Goal: Task Accomplishment & Management: Manage account settings

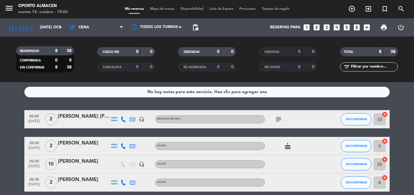
click at [279, 117] on icon "subject" at bounding box center [278, 119] width 7 height 7
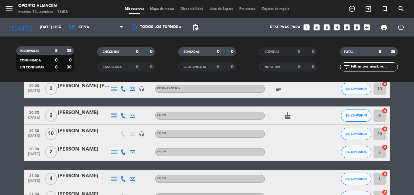
scroll to position [91, 0]
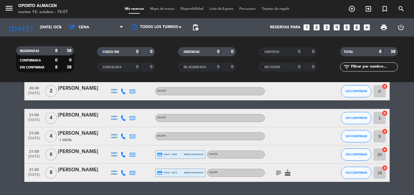
click at [278, 171] on icon "subject" at bounding box center [278, 172] width 7 height 7
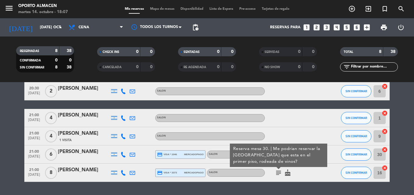
click at [306, 132] on div at bounding box center [292, 136] width 55 height 18
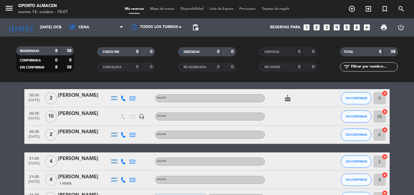
scroll to position [109, 0]
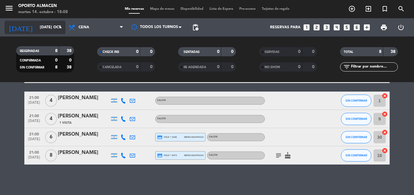
click at [42, 28] on input "[DATE] oct." at bounding box center [62, 27] width 51 height 10
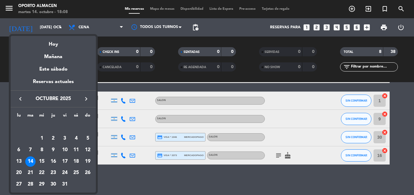
click at [87, 161] on div "19" at bounding box center [88, 162] width 10 height 10
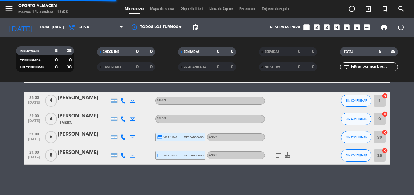
click at [100, 19] on div "Todos los servicios Almuerzo Cena Cena Todos los servicios Almuerzo Cena" at bounding box center [95, 27] width 61 height 18
click at [101, 28] on span "Cena" at bounding box center [95, 27] width 61 height 13
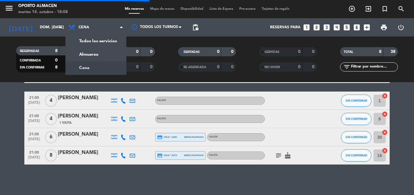
scroll to position [0, 0]
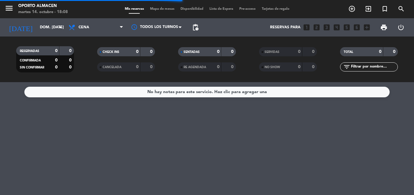
click at [86, 35] on div "Todos los servicios Almuerzo Cena Cena Todos los servicios Almuerzo Cena" at bounding box center [95, 27] width 61 height 18
click at [87, 31] on span "Cena" at bounding box center [95, 27] width 61 height 13
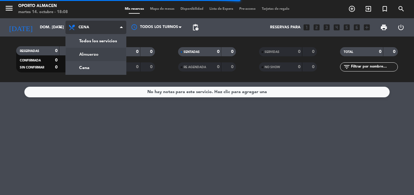
click at [90, 51] on div "menu Oporto Almacen martes 14. octubre - 18:08 Mis reservas Mapa de mesas Dispo…" at bounding box center [207, 41] width 414 height 82
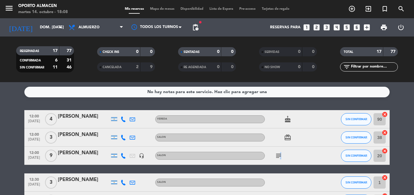
click at [280, 156] on icon "subject" at bounding box center [278, 155] width 7 height 7
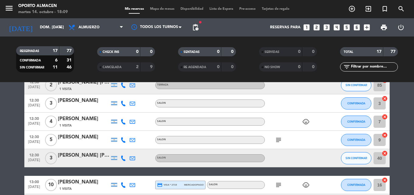
scroll to position [183, 0]
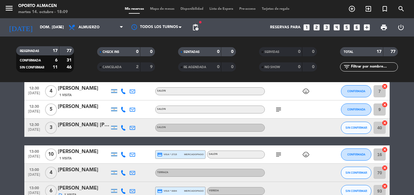
click at [278, 156] on icon "subject" at bounding box center [278, 154] width 7 height 7
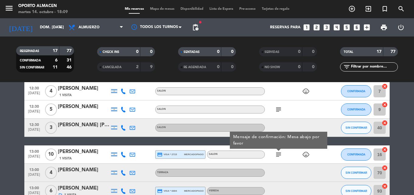
click at [278, 156] on icon "subject" at bounding box center [278, 154] width 7 height 7
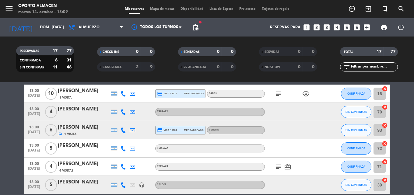
scroll to position [273, 0]
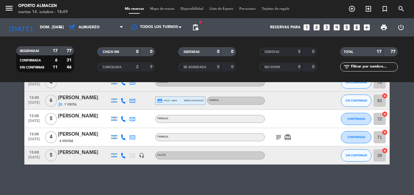
click at [279, 134] on icon "subject" at bounding box center [278, 137] width 7 height 7
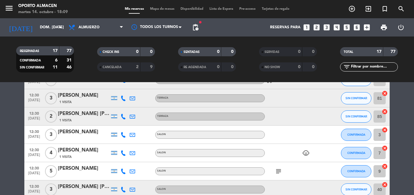
scroll to position [0, 0]
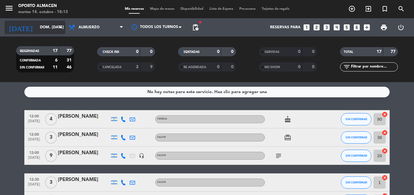
click at [37, 27] on input "dom. [DATE]" at bounding box center [62, 27] width 51 height 10
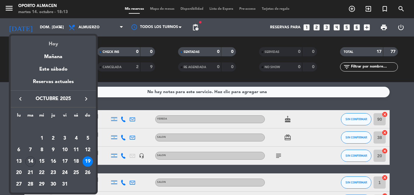
click at [54, 43] on div "Hoy" at bounding box center [53, 42] width 85 height 12
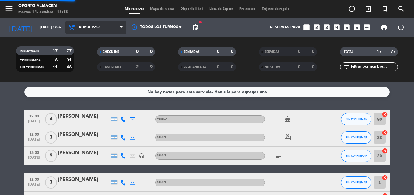
click at [87, 24] on span "Almuerzo" at bounding box center [95, 27] width 61 height 13
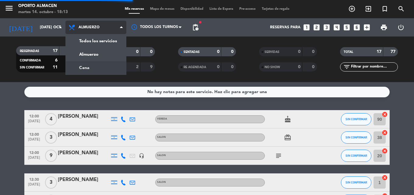
click at [92, 67] on div "menu Oporto Almacen martes 14. octubre - 18:13 Mis reservas Mapa de mesas Dispo…" at bounding box center [207, 41] width 414 height 82
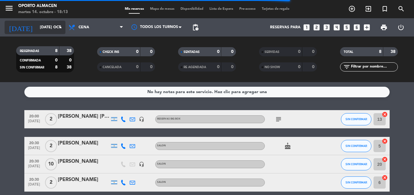
click at [43, 24] on input "[DATE] oct." at bounding box center [62, 27] width 51 height 10
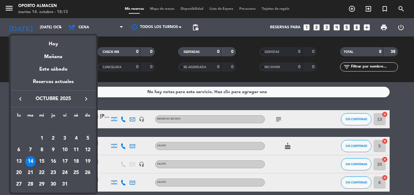
click at [41, 162] on div "15" at bounding box center [42, 162] width 10 height 10
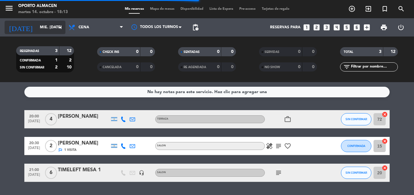
click at [41, 30] on input "mié. [DATE]" at bounding box center [62, 27] width 51 height 10
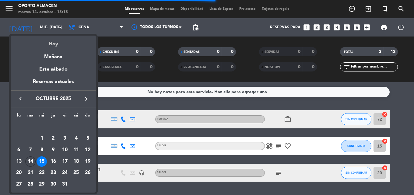
click at [57, 44] on div "Hoy" at bounding box center [53, 42] width 85 height 12
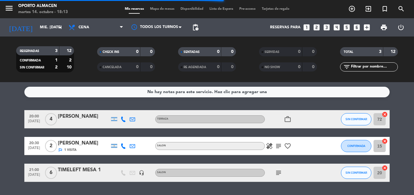
type input "[DATE] oct."
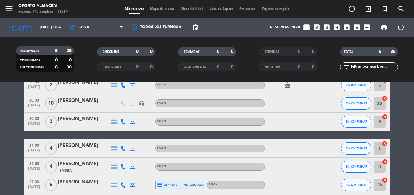
scroll to position [91, 0]
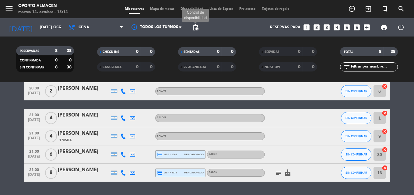
click at [198, 28] on span "pending_actions" at bounding box center [195, 27] width 7 height 7
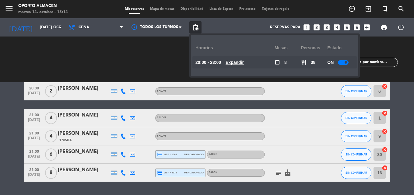
click at [235, 62] on u "Expandir" at bounding box center [235, 62] width 18 height 5
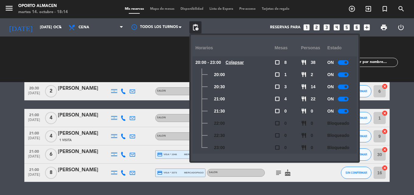
click at [242, 61] on u "Colapsar" at bounding box center [235, 62] width 18 height 5
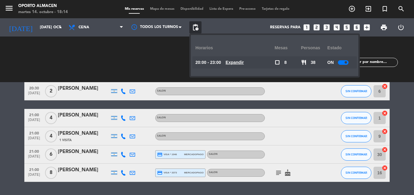
click at [148, 56] on div "CHECK INS 0 0 CANCELADA 0 0" at bounding box center [126, 60] width 81 height 34
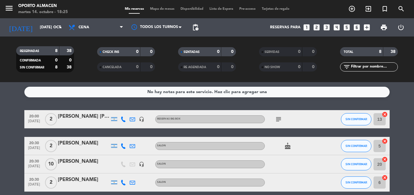
click at [123, 122] on icon at bounding box center [123, 119] width 5 height 5
click at [119, 110] on span "Copiar" at bounding box center [118, 109] width 13 height 6
click at [121, 145] on icon at bounding box center [123, 145] width 5 height 5
click at [119, 136] on span "Copiar" at bounding box center [118, 136] width 13 height 6
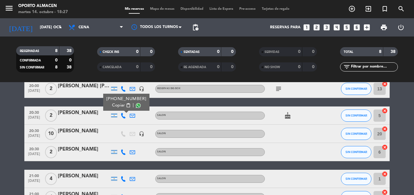
click at [122, 152] on icon at bounding box center [123, 152] width 5 height 5
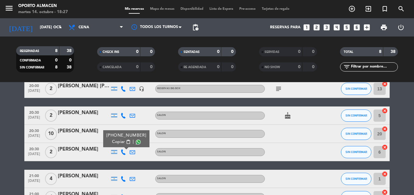
click at [115, 143] on span "Copiar" at bounding box center [118, 142] width 13 height 6
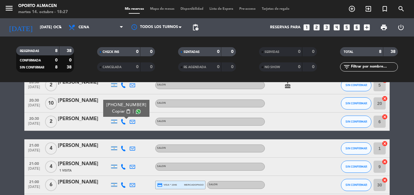
scroll to position [91, 0]
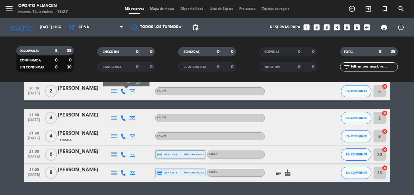
click at [122, 115] on div at bounding box center [123, 118] width 9 height 18
click at [124, 116] on icon at bounding box center [123, 117] width 5 height 5
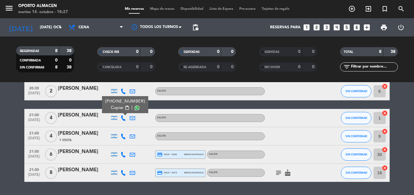
click at [114, 108] on span "Copiar" at bounding box center [117, 108] width 13 height 6
click at [124, 135] on icon at bounding box center [123, 136] width 5 height 5
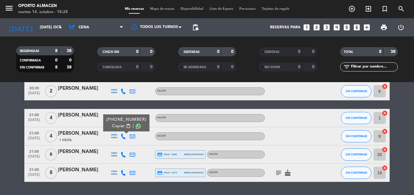
click at [117, 128] on span "Copiar" at bounding box center [118, 126] width 13 height 6
click at [121, 154] on icon at bounding box center [123, 154] width 5 height 5
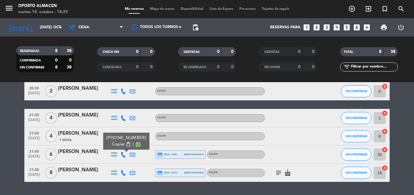
click at [116, 146] on span "Copiar" at bounding box center [118, 144] width 13 height 6
click at [121, 173] on icon at bounding box center [123, 172] width 5 height 5
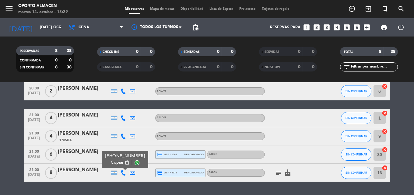
click at [116, 163] on span "Copiar" at bounding box center [117, 163] width 13 height 6
